Goal: Task Accomplishment & Management: Use online tool/utility

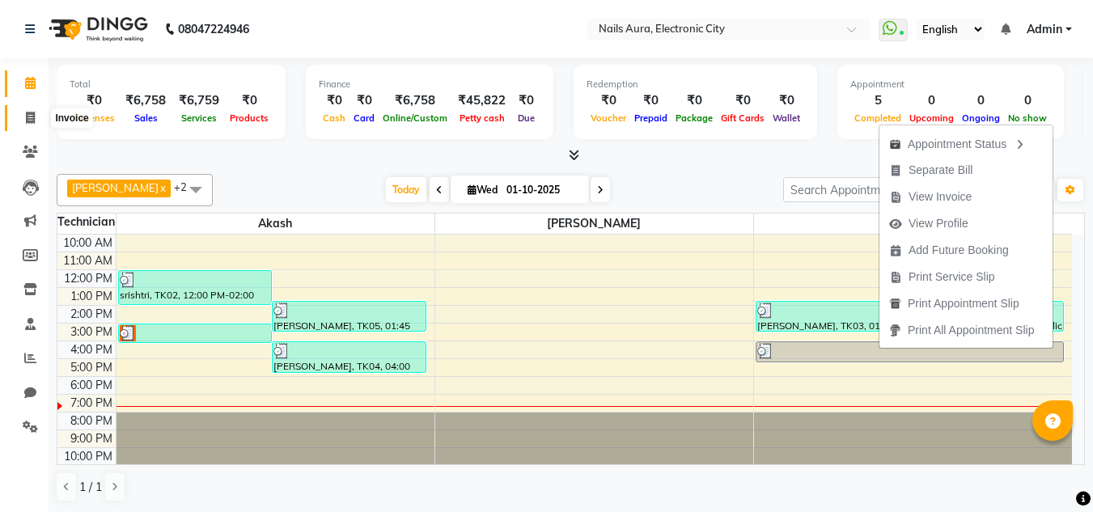
click at [31, 115] on icon at bounding box center [30, 118] width 9 height 12
select select "service"
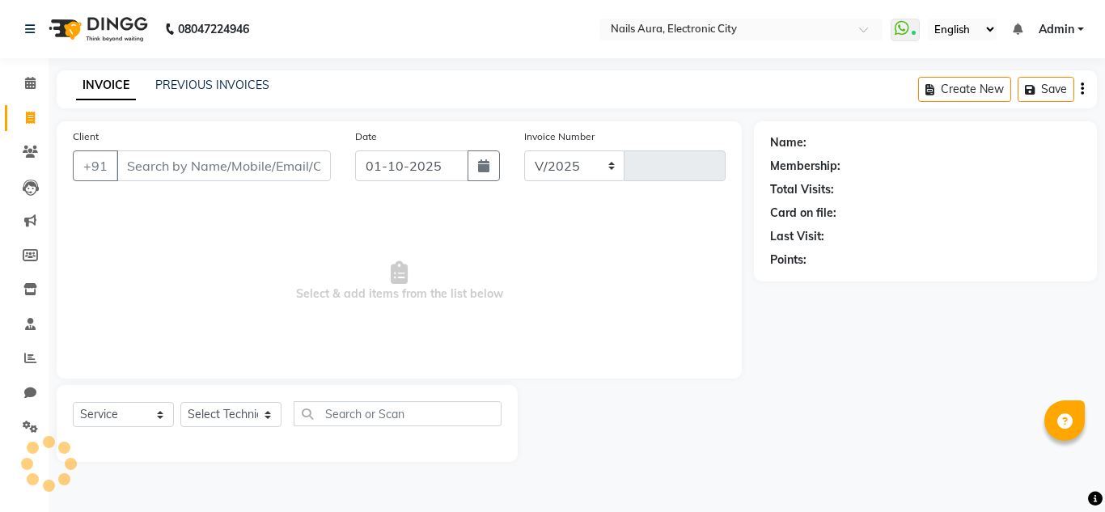
select select "8179"
type input "0769"
click at [210, 79] on link "PREVIOUS INVOICES" at bounding box center [212, 85] width 114 height 15
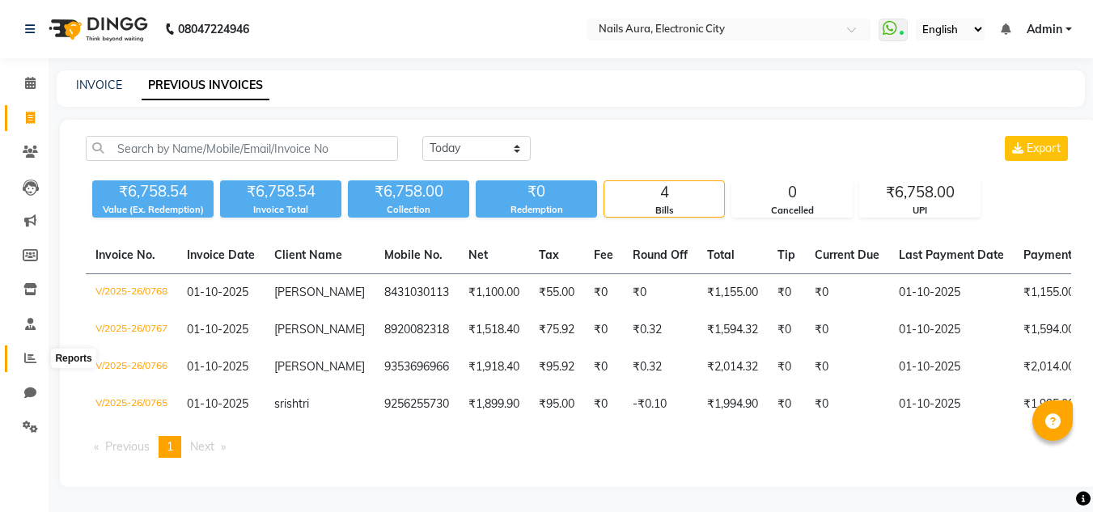
click at [39, 350] on span at bounding box center [30, 358] width 28 height 19
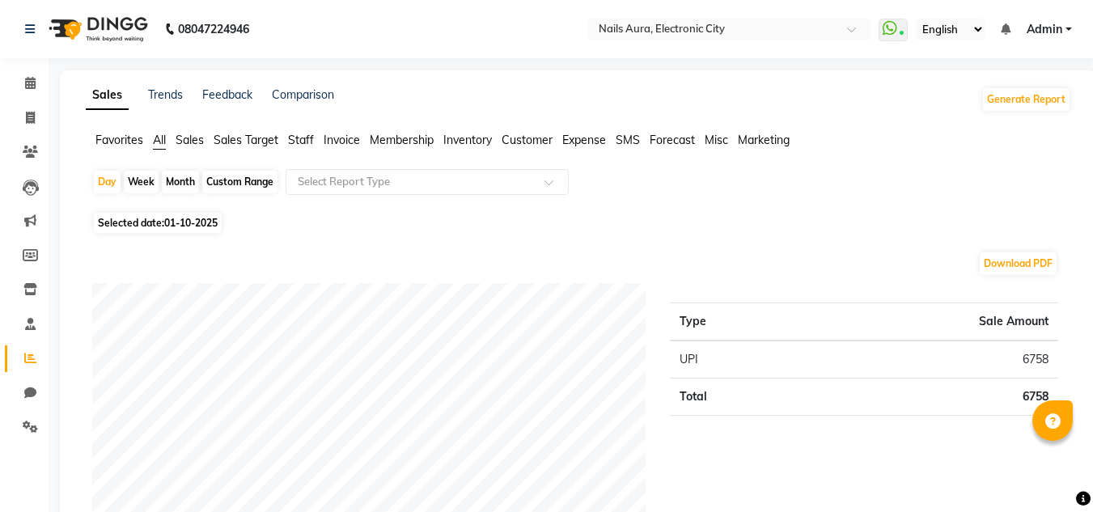
click at [176, 180] on div "Month" at bounding box center [180, 182] width 37 height 23
select select "10"
select select "2025"
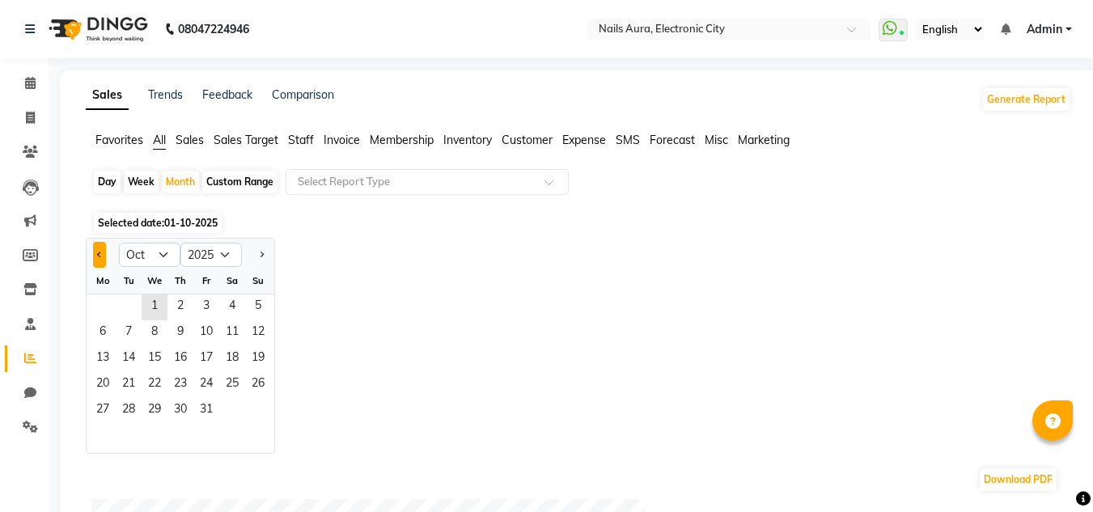
click at [99, 254] on span "Previous month" at bounding box center [100, 254] width 6 height 6
select select "9"
click at [95, 314] on span "1" at bounding box center [103, 307] width 26 height 26
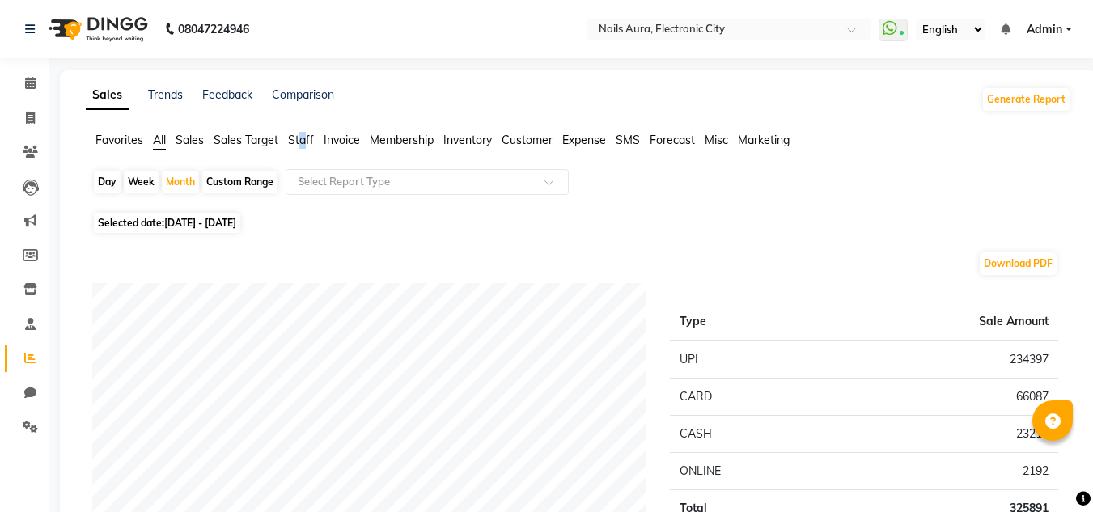
click at [304, 141] on span "Staff" at bounding box center [301, 140] width 26 height 15
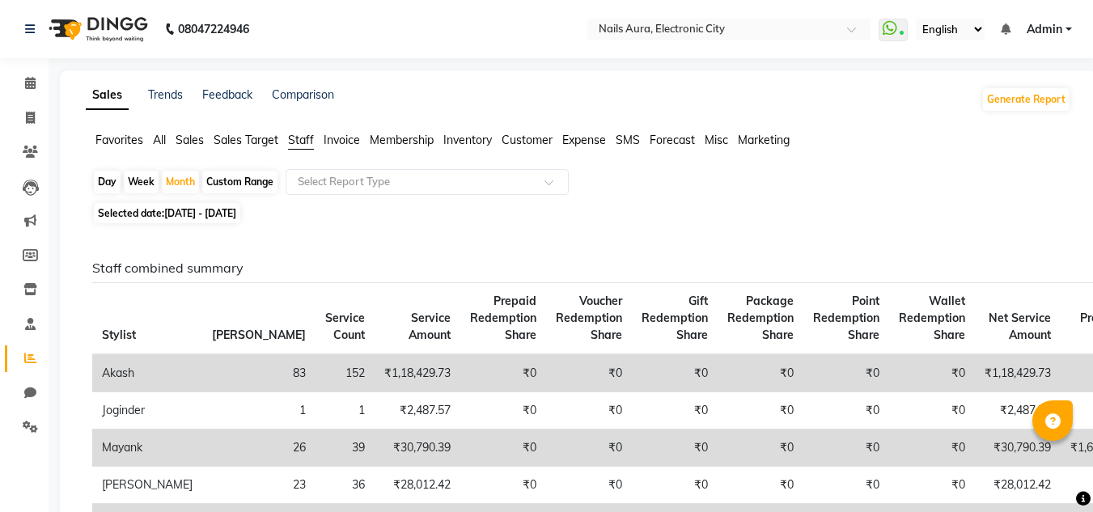
click at [112, 184] on div "Day" at bounding box center [107, 182] width 27 height 23
select select "9"
select select "2025"
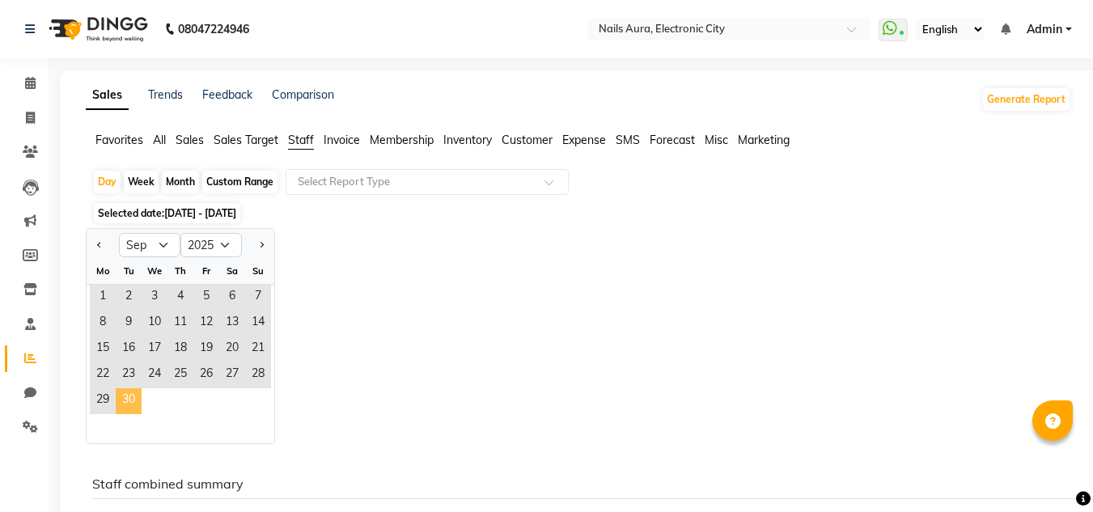
click at [124, 404] on span "30" at bounding box center [129, 401] width 26 height 26
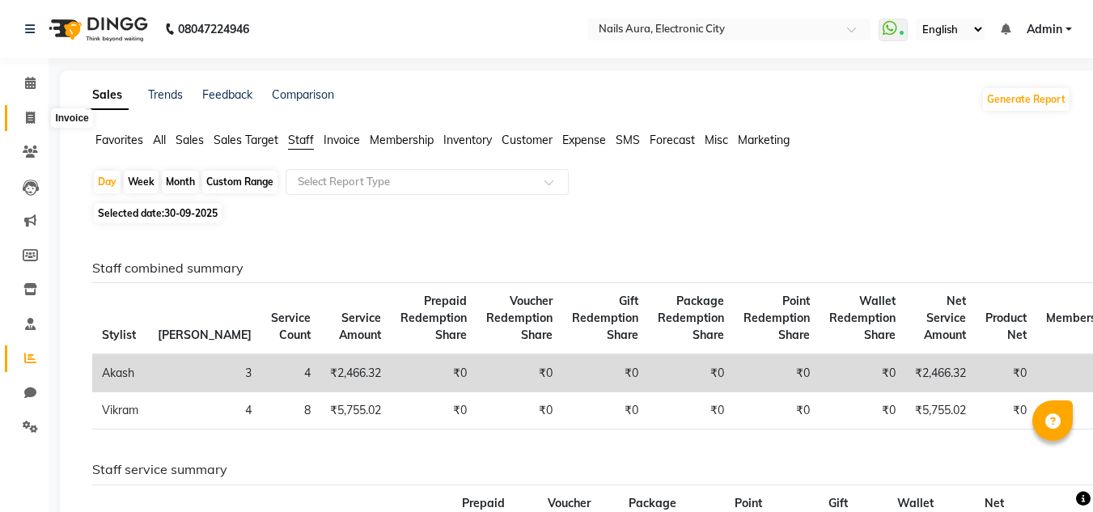
click at [32, 117] on icon at bounding box center [30, 118] width 9 height 12
select select "service"
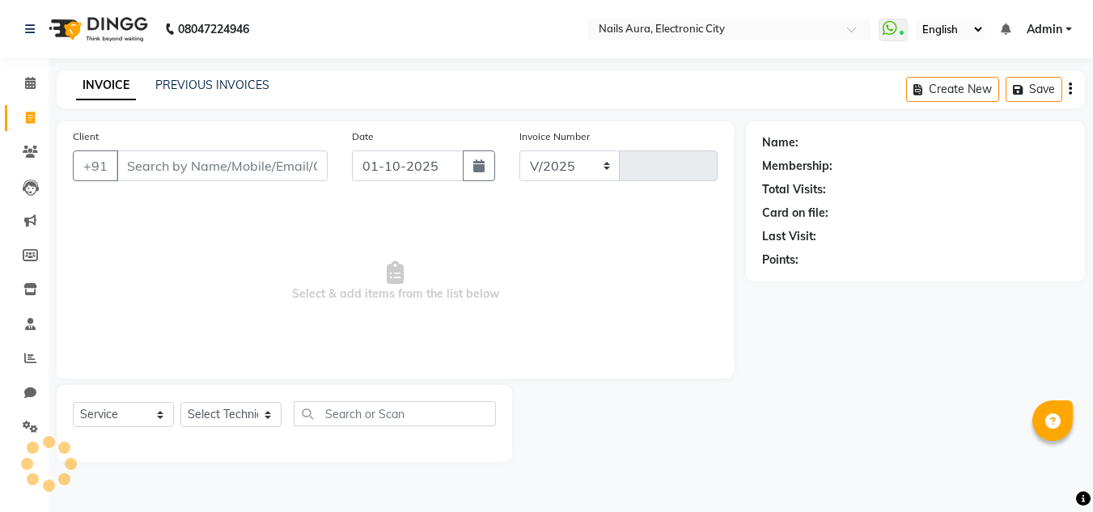
select select "8179"
type input "0769"
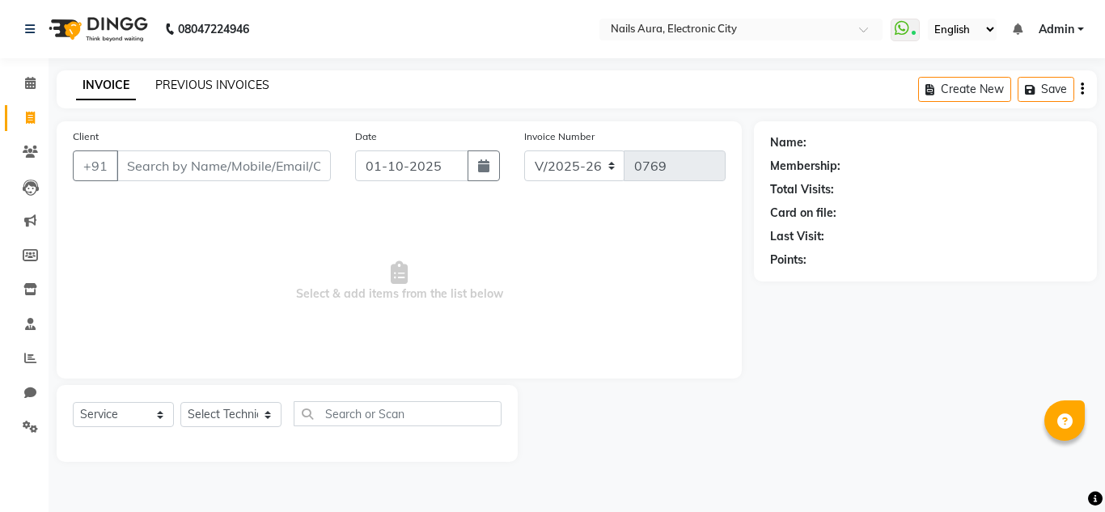
click at [211, 79] on link "PREVIOUS INVOICES" at bounding box center [212, 85] width 114 height 15
